Goal: Check status: Check status

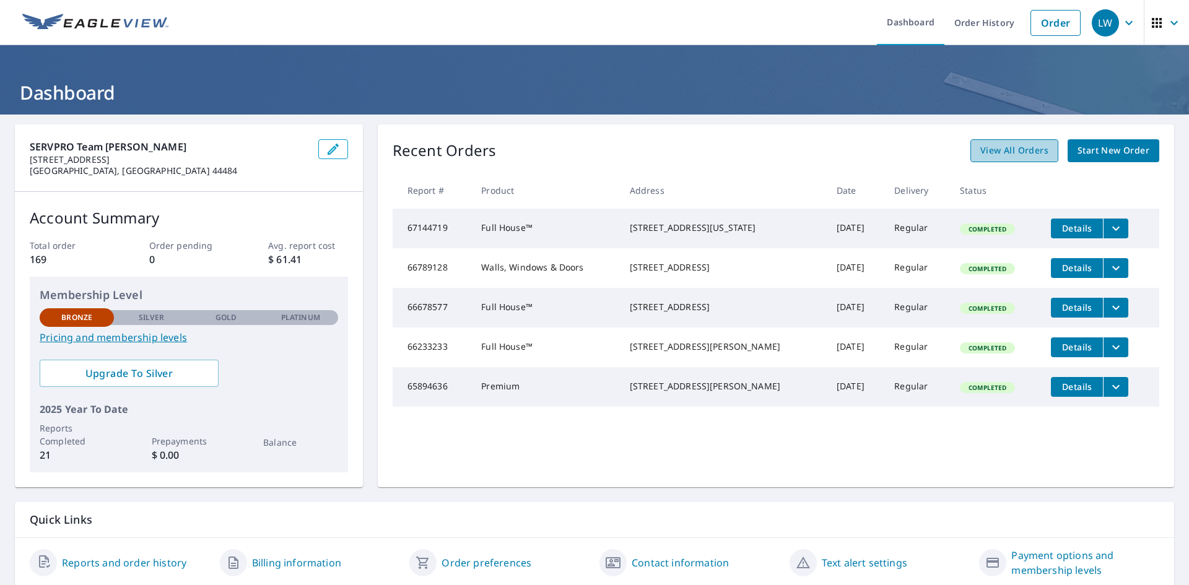
click at [1024, 150] on span "View All Orders" at bounding box center [1014, 150] width 68 height 15
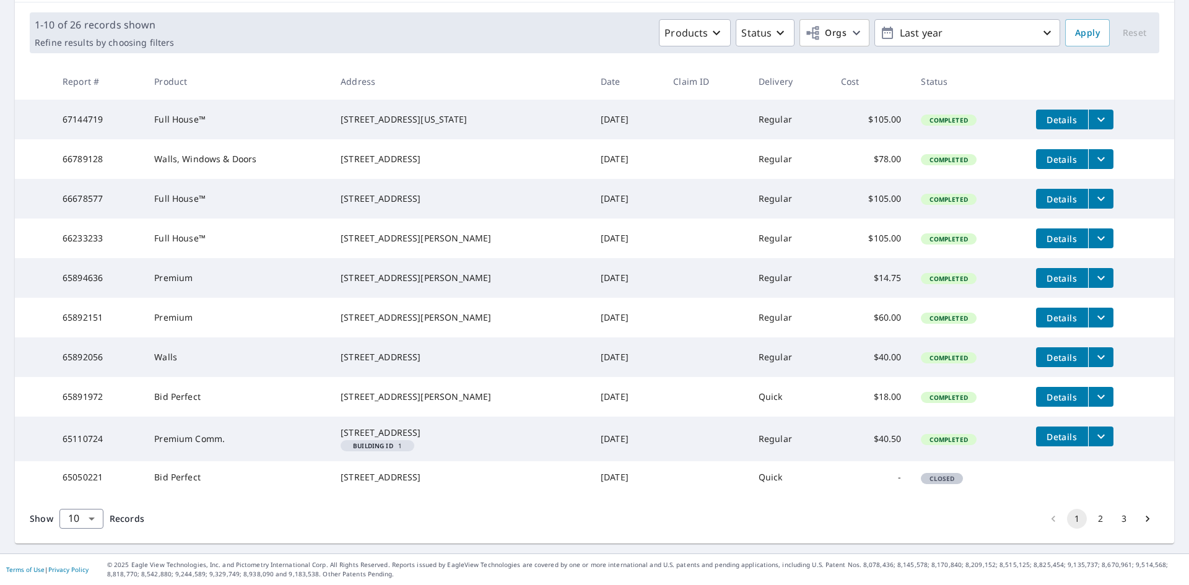
scroll to position [239, 0]
click at [1090, 514] on button "2" at bounding box center [1100, 519] width 20 height 20
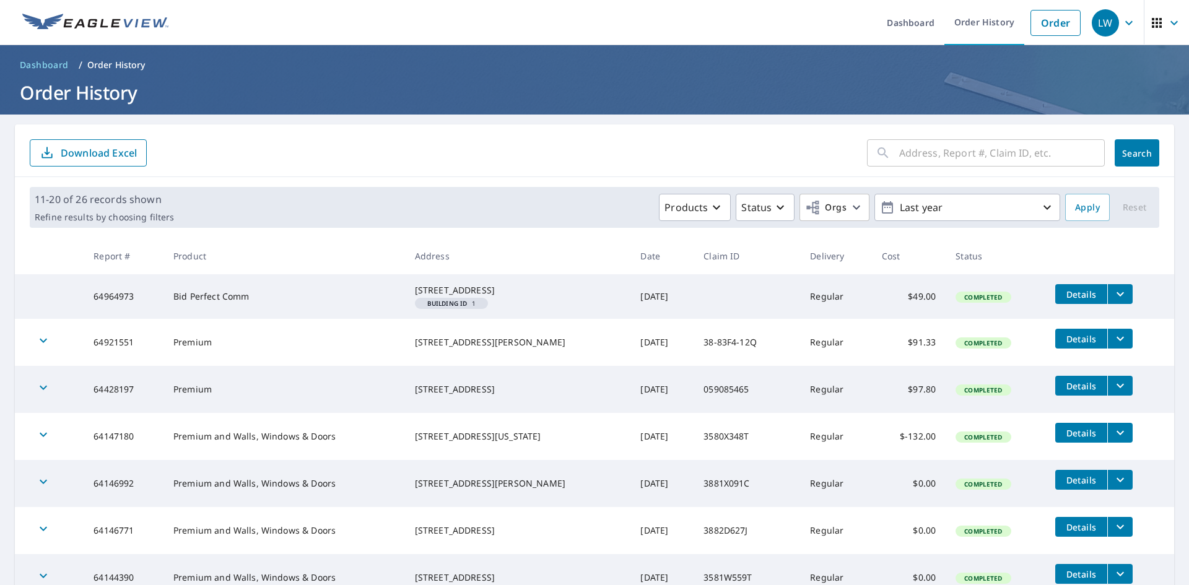
click at [975, 153] on input "text" at bounding box center [1002, 153] width 206 height 35
type input "16 mt airy"
click button "Search" at bounding box center [1136, 152] width 45 height 27
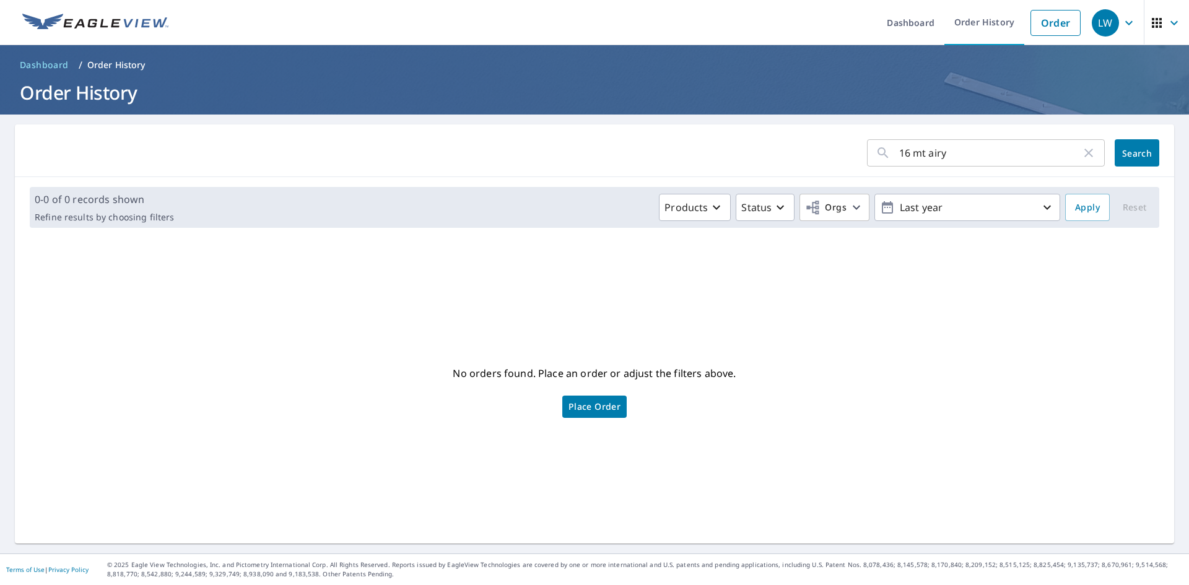
click at [914, 154] on input "16 mt airy" at bounding box center [990, 153] width 182 height 35
type input "16 mount airy"
click at [1124, 153] on span "Search" at bounding box center [1136, 153] width 25 height 12
